Goal: Task Accomplishment & Management: Complete application form

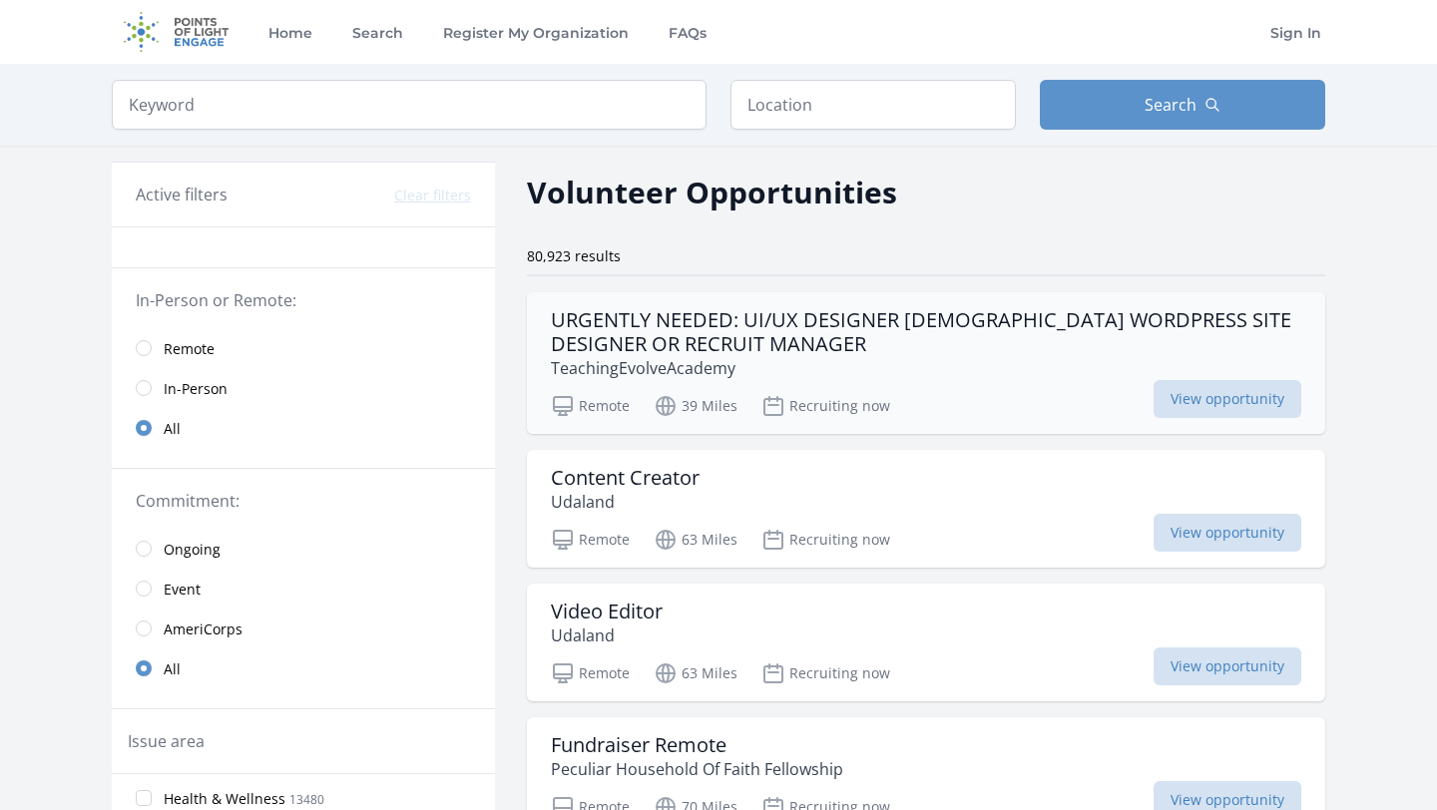
click at [840, 325] on h3 "URGENTLY NEEDED: UI/UX DESIGNER [DEMOGRAPHIC_DATA] WORDPRESS SITE DESIGNER OR R…" at bounding box center [926, 332] width 751 height 48
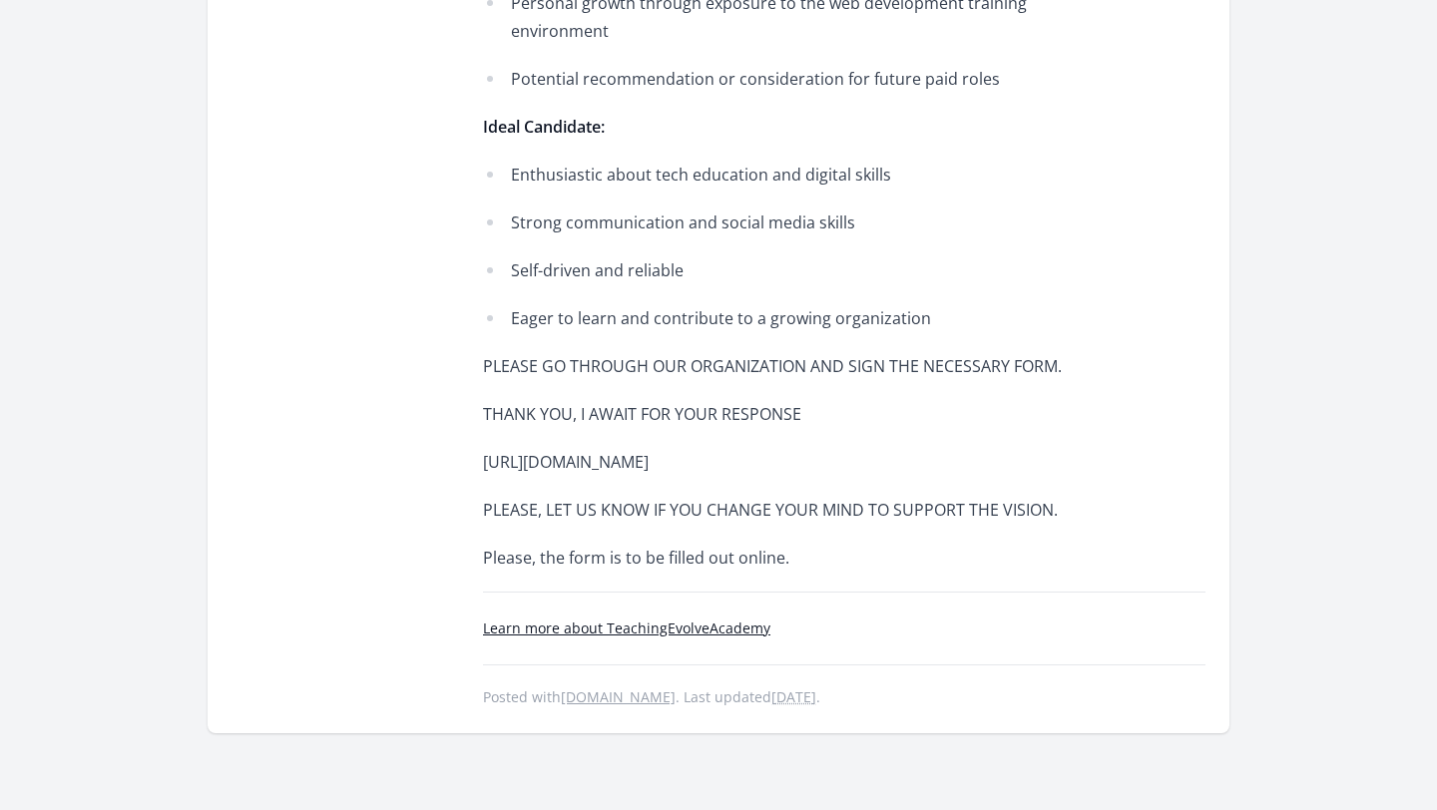
scroll to position [1345, 0]
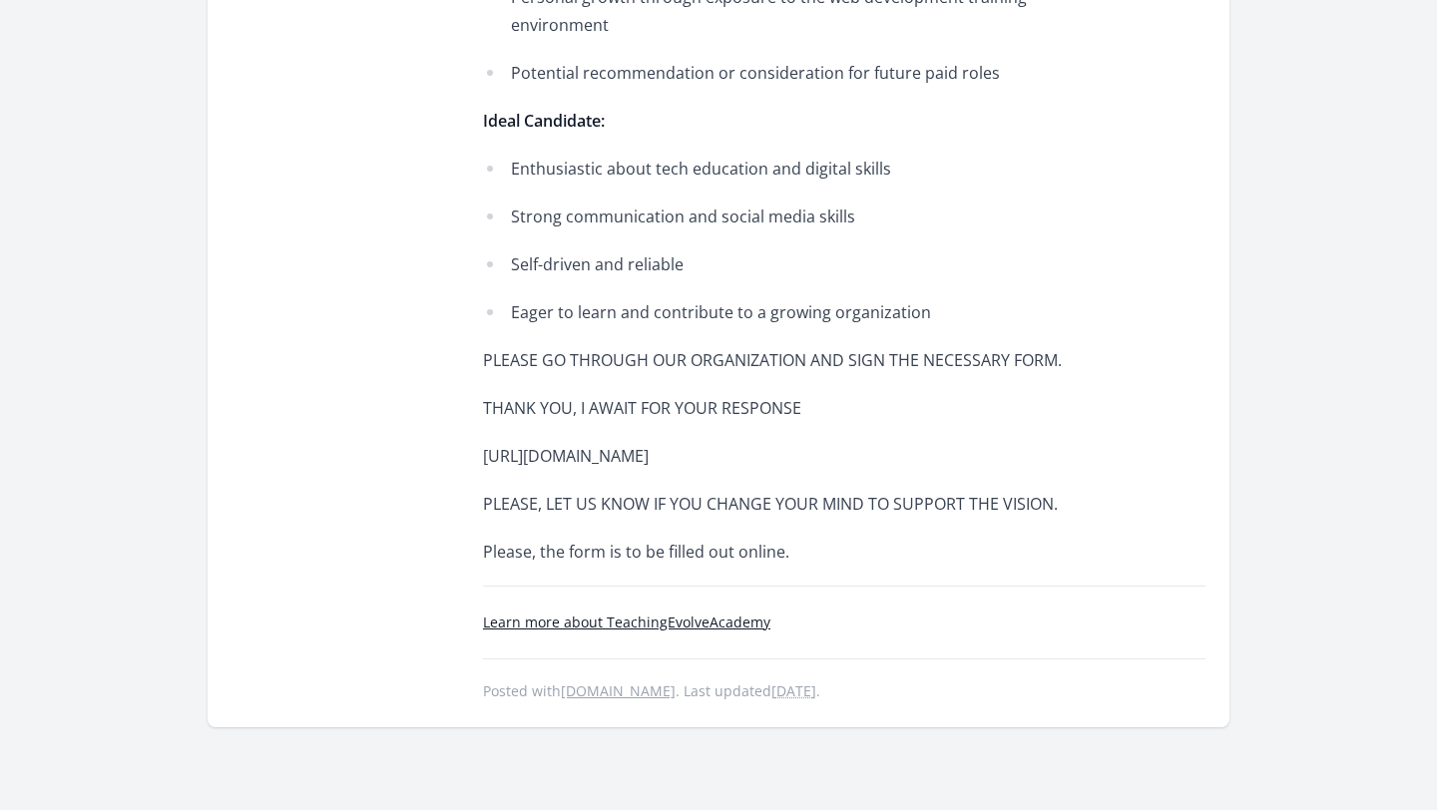
drag, startPoint x: 485, startPoint y: 427, endPoint x: 612, endPoint y: 457, distance: 130.2
click at [612, 460] on p "[URL][DOMAIN_NAME]" at bounding box center [775, 456] width 584 height 28
copy p "[URL][DOMAIN_NAME]"
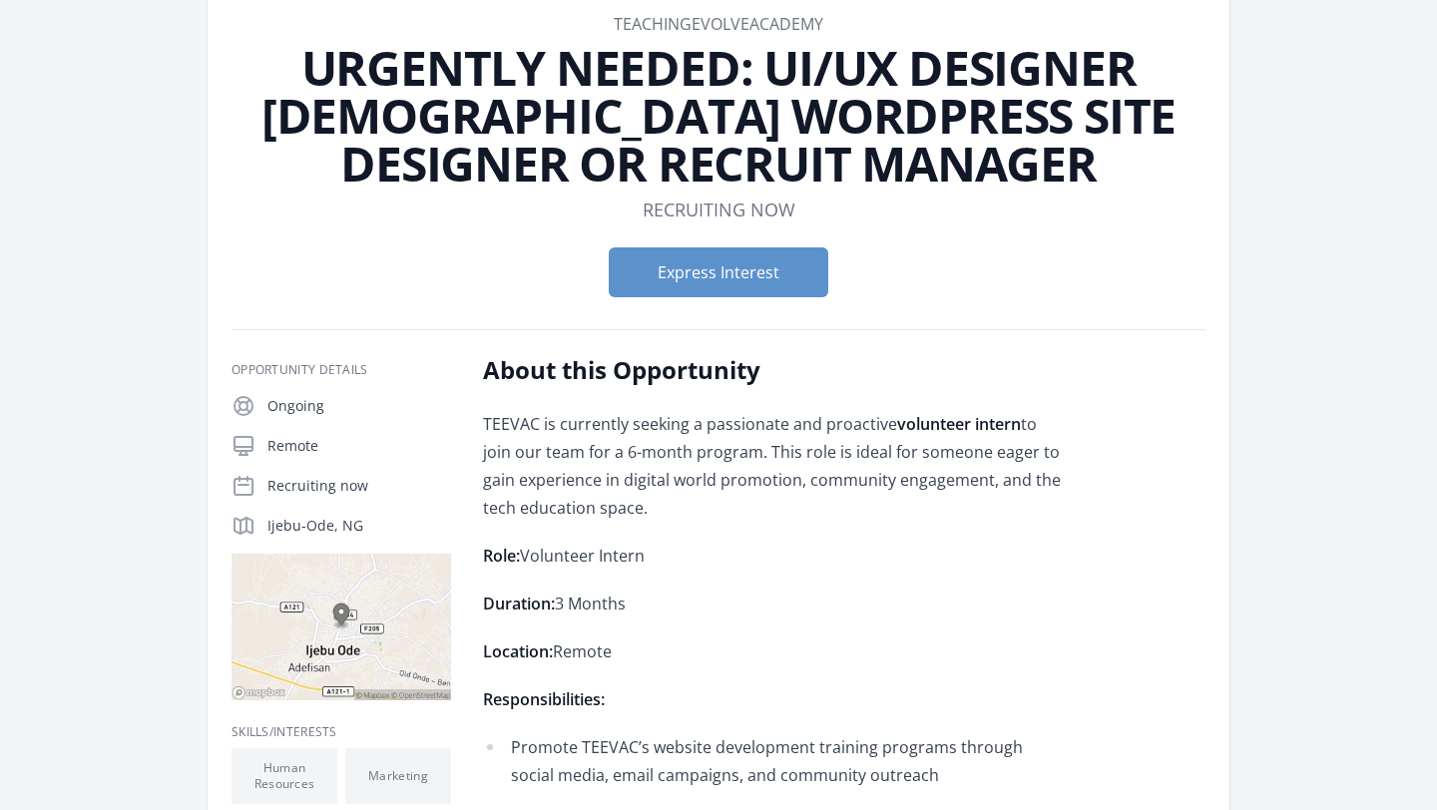
scroll to position [209, 0]
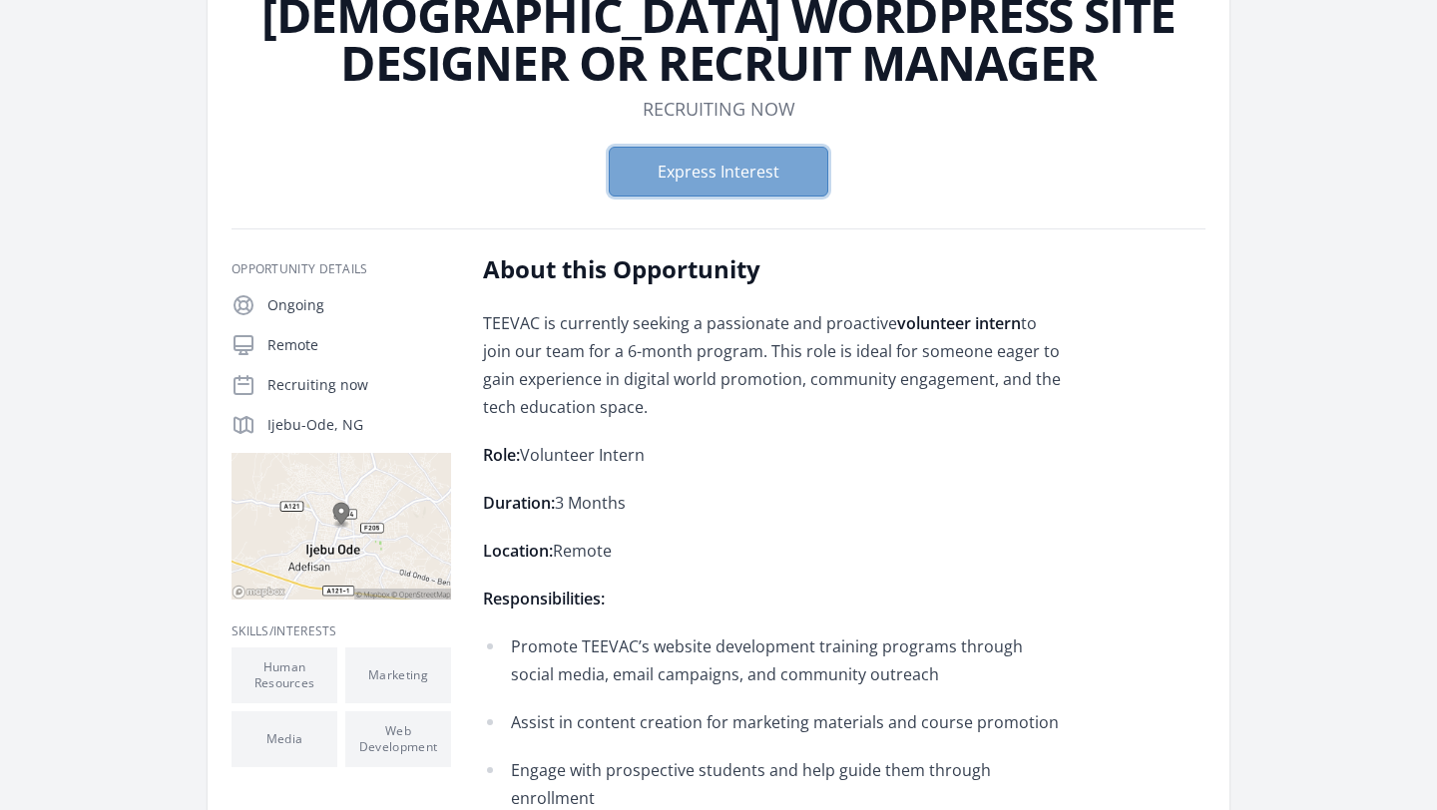
click at [732, 173] on button "Express Interest" at bounding box center [719, 172] width 220 height 50
